Goal: Information Seeking & Learning: Learn about a topic

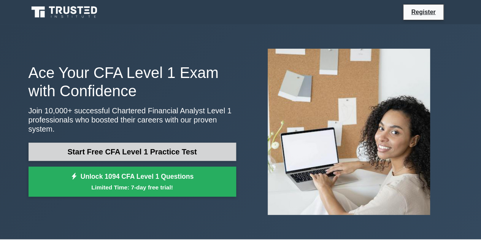
click at [226, 147] on link "Start Free CFA Level 1 Practice Test" at bounding box center [133, 152] width 208 height 18
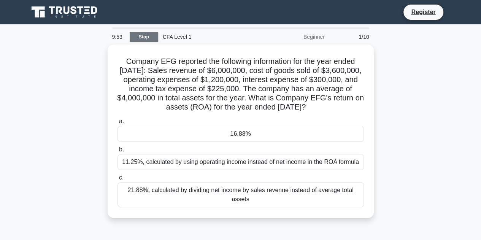
click at [146, 38] on link "Stop" at bounding box center [144, 37] width 29 height 10
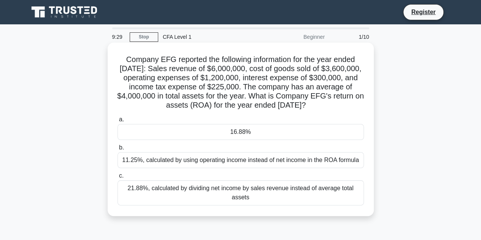
click at [173, 160] on div "11.25%, calculated by using operating income instead of net income in the ROA f…" at bounding box center [240, 160] width 246 height 16
click at [117, 150] on input "b. 11.25%, calculated by using operating income instead of net income in the RO…" at bounding box center [117, 147] width 0 height 5
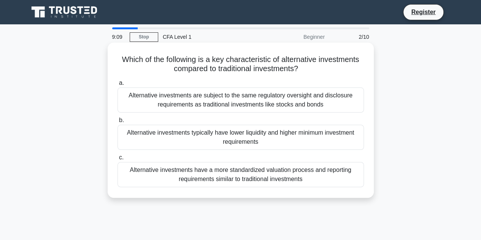
click at [198, 108] on div "Alternative investments are subject to the same regulatory oversight and disclo…" at bounding box center [240, 99] width 246 height 25
click at [117, 86] on input "a. Alternative investments are subject to the same regulatory oversight and dis…" at bounding box center [117, 83] width 0 height 5
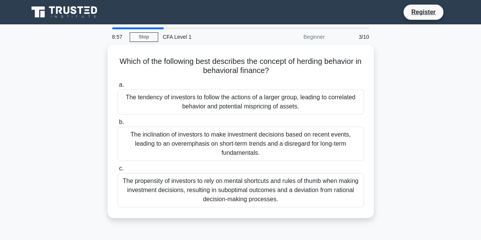
click at [198, 108] on div "The tendency of investors to follow the actions of a larger group, leading to c…" at bounding box center [240, 101] width 246 height 25
click at [117, 87] on input "a. The tendency of investors to follow the actions of a larger group, leading t…" at bounding box center [117, 85] width 0 height 5
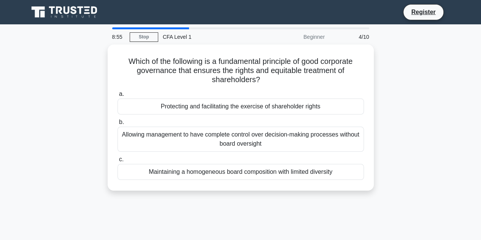
click at [198, 108] on div "Protecting and facilitating the exercise of shareholder rights" at bounding box center [240, 106] width 246 height 16
click at [117, 97] on input "a. Protecting and facilitating the exercise of shareholder rights" at bounding box center [117, 94] width 0 height 5
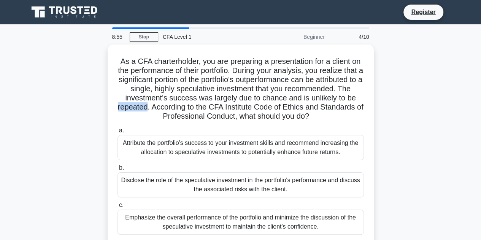
click at [198, 108] on h5 "As a CFA charterholder, you are preparing a presentation for a client on the pe…" at bounding box center [241, 89] width 248 height 65
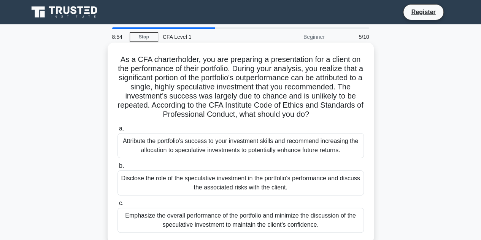
click at [229, 104] on h5 "As a CFA charterholder, you are preparing a presentation for a client on the pe…" at bounding box center [241, 87] width 248 height 65
click at [230, 149] on div "Attribute the portfolio's success to your investment skills and recommend incre…" at bounding box center [240, 145] width 246 height 25
click at [117, 131] on input "a. Attribute the portfolio's success to your investment skills and recommend in…" at bounding box center [117, 128] width 0 height 5
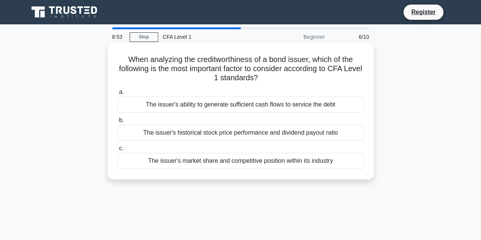
click at [246, 113] on div "a. The issuer's ability to generate sufficient cash flows to service the debt b…" at bounding box center [241, 128] width 256 height 84
click at [252, 109] on div "The issuer's ability to generate sufficient cash flows to service the debt" at bounding box center [240, 105] width 246 height 16
click at [117, 95] on input "a. The issuer's ability to generate sufficient cash flows to service the debt" at bounding box center [117, 92] width 0 height 5
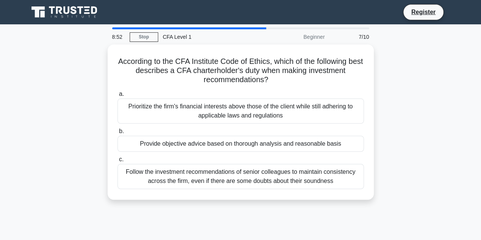
click at [252, 109] on div "Prioritize the firm's financial interests above those of the client while still…" at bounding box center [240, 110] width 246 height 25
click at [117, 97] on input "a. Prioritize the firm's financial interests above those of the client while st…" at bounding box center [117, 94] width 0 height 5
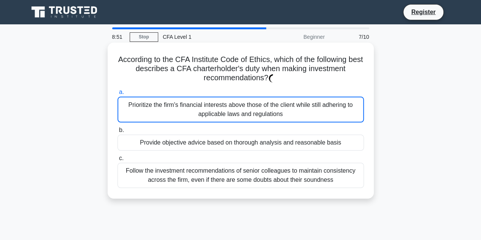
click at [252, 109] on div "Prioritize the firm's financial interests above those of the client while still…" at bounding box center [240, 110] width 246 height 26
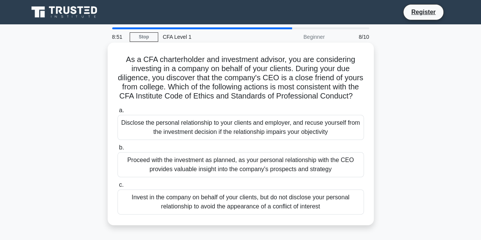
click at [251, 132] on div "Disclose the personal relationship to your clients and employer, and recuse you…" at bounding box center [240, 127] width 246 height 25
click at [117, 113] on input "a. Disclose the personal relationship to your clients and employer, and recuse …" at bounding box center [117, 110] width 0 height 5
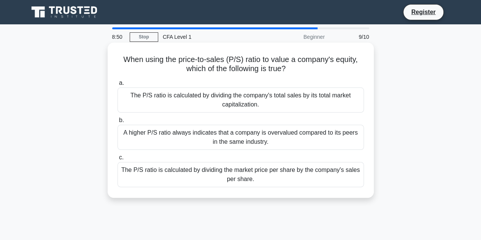
click at [271, 103] on div "The P/S ratio is calculated by dividing the company's total sales by its total …" at bounding box center [240, 99] width 246 height 25
click at [117, 86] on input "a. The P/S ratio is calculated by dividing the company's total sales by its tot…" at bounding box center [117, 83] width 0 height 5
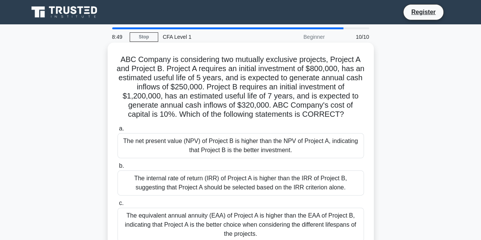
click at [271, 139] on div "The net present value (NPV) of Project B is higher than the NPV of Project A, i…" at bounding box center [240, 145] width 246 height 25
click at [117, 131] on input "a. The net present value (NPV) of Project B is higher than the NPV of Project A…" at bounding box center [117, 128] width 0 height 5
